Goal: Task Accomplishment & Management: Use online tool/utility

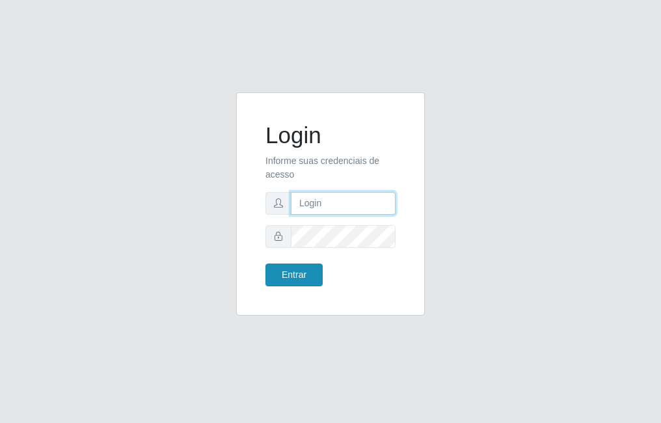
type input "raiane@B7"
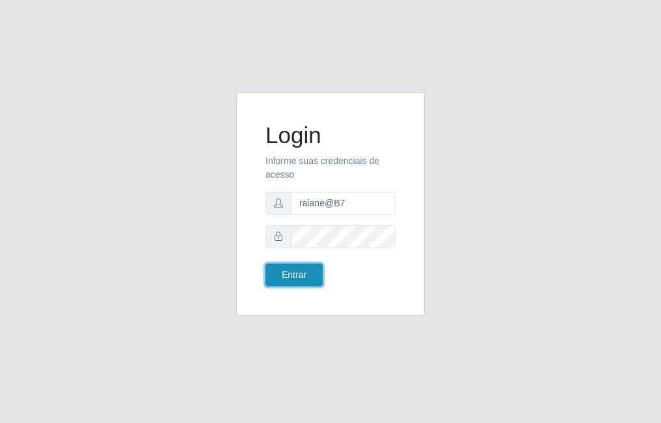
click at [299, 284] on button "Entrar" at bounding box center [294, 275] width 57 height 23
click at [305, 278] on button "Entrar" at bounding box center [294, 275] width 57 height 23
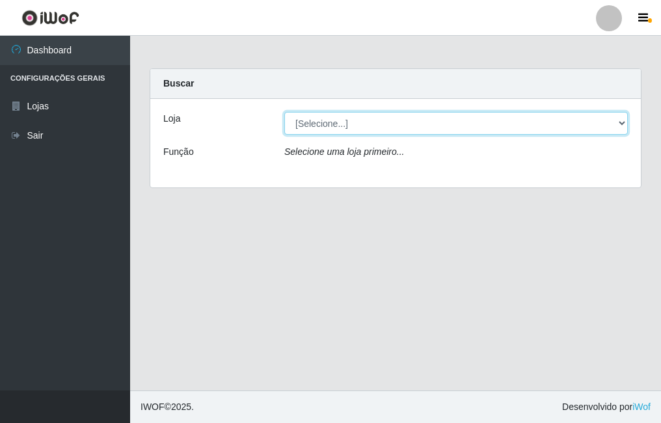
click at [359, 118] on select "[Selecione...] Bemais Supermercados - B7 Oitizeiro" at bounding box center [456, 123] width 344 height 23
select select "411"
click at [284, 112] on select "[Selecione...] Bemais Supermercados - B7 Oitizeiro" at bounding box center [456, 123] width 344 height 23
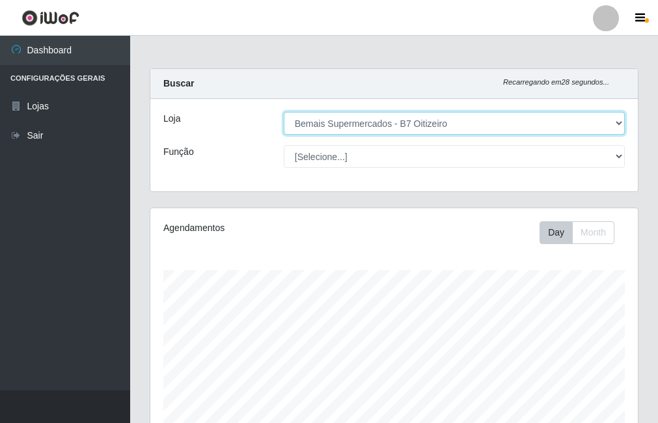
scroll to position [195, 0]
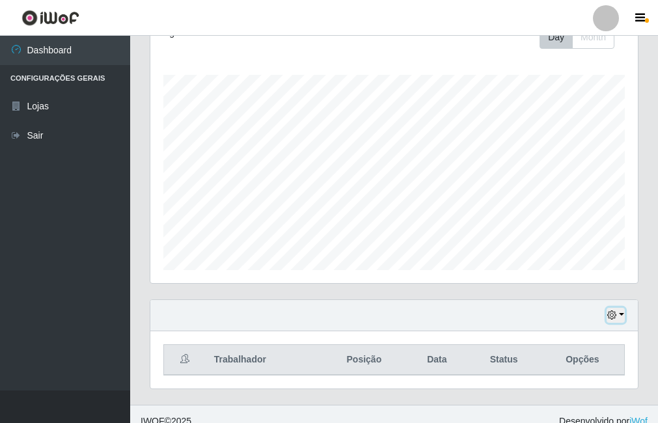
click at [612, 314] on icon "button" at bounding box center [611, 314] width 9 height 9
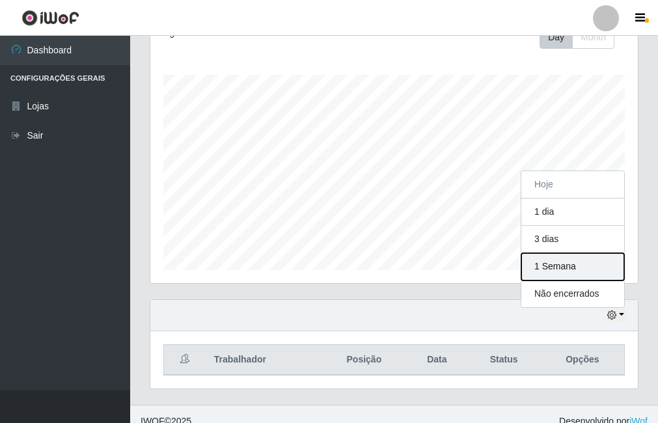
click at [584, 258] on button "1 Semana" at bounding box center [572, 266] width 103 height 27
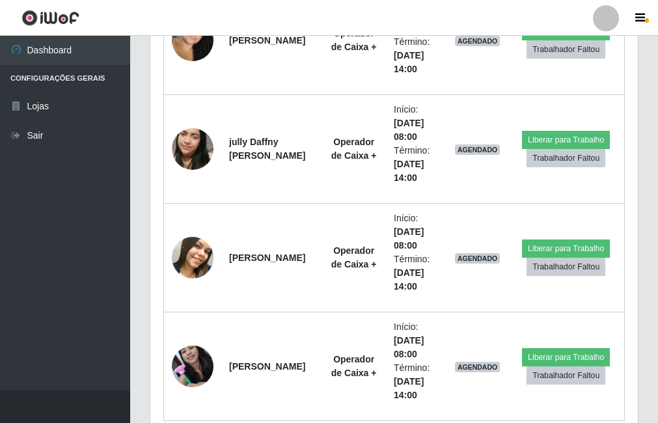
scroll to position [716, 0]
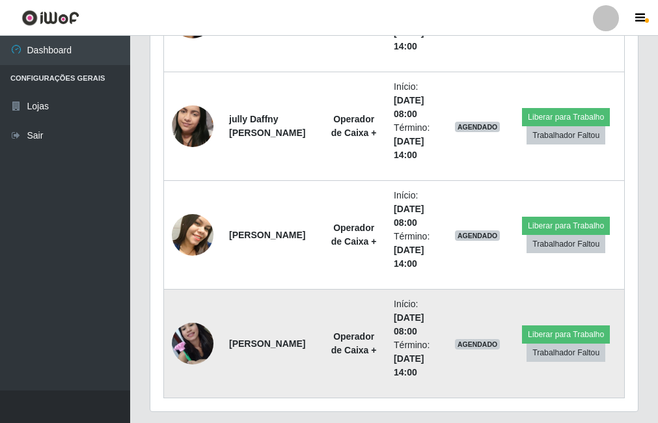
click at [187, 344] on img at bounding box center [193, 343] width 42 height 55
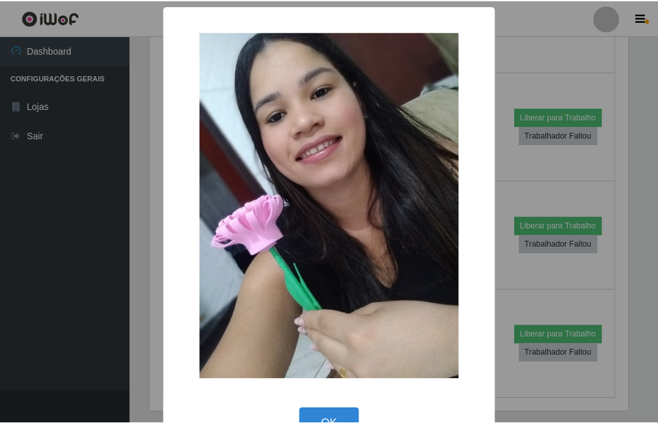
scroll to position [38, 0]
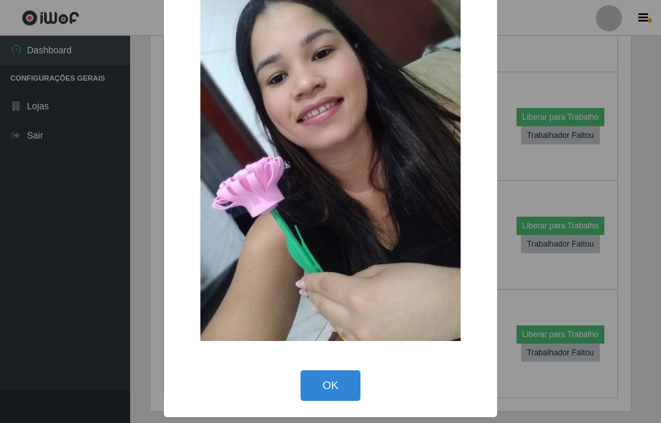
drag, startPoint x: 318, startPoint y: 387, endPoint x: 296, endPoint y: 386, distance: 21.5
click at [317, 387] on button "OK" at bounding box center [331, 385] width 61 height 31
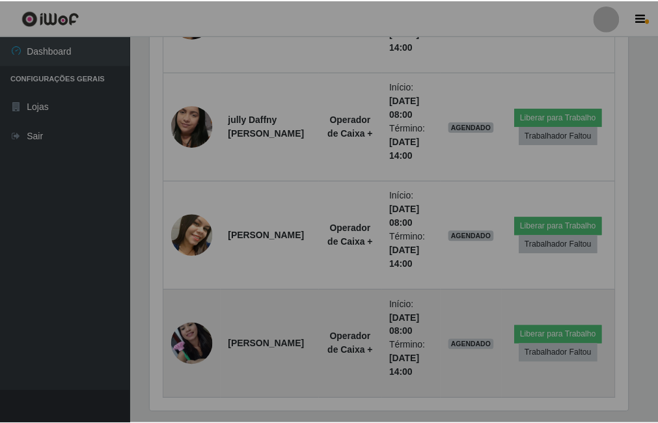
scroll to position [270, 487]
